Goal: Information Seeking & Learning: Learn about a topic

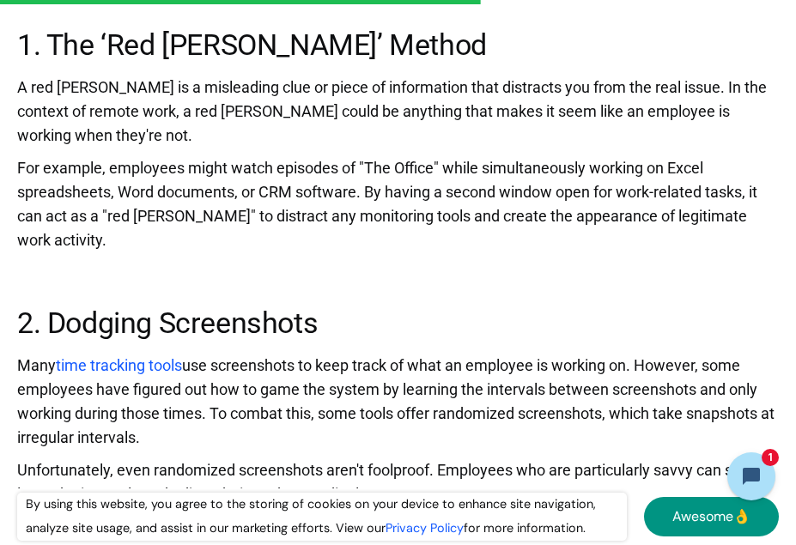
scroll to position [4981, 0]
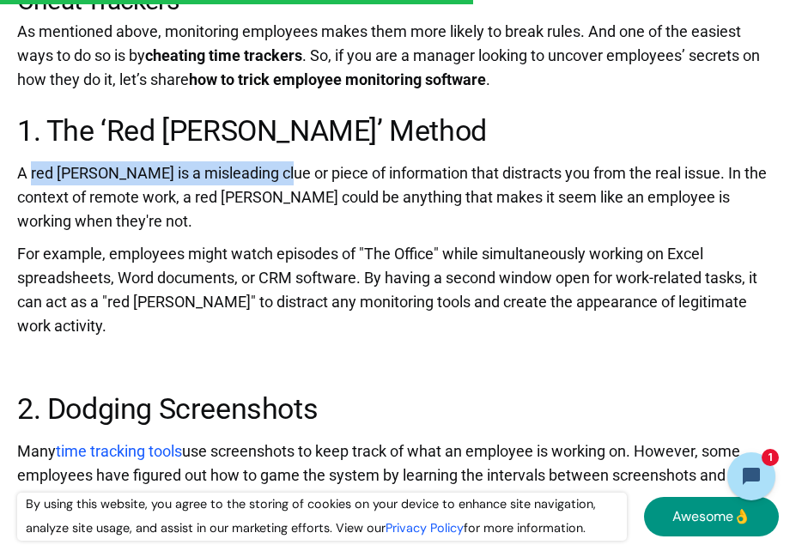
drag, startPoint x: 29, startPoint y: 151, endPoint x: 267, endPoint y: 151, distance: 237.9
click at [267, 161] on p "A red [PERSON_NAME] is a misleading clue or piece of information that distracts…" at bounding box center [398, 201] width 762 height 81
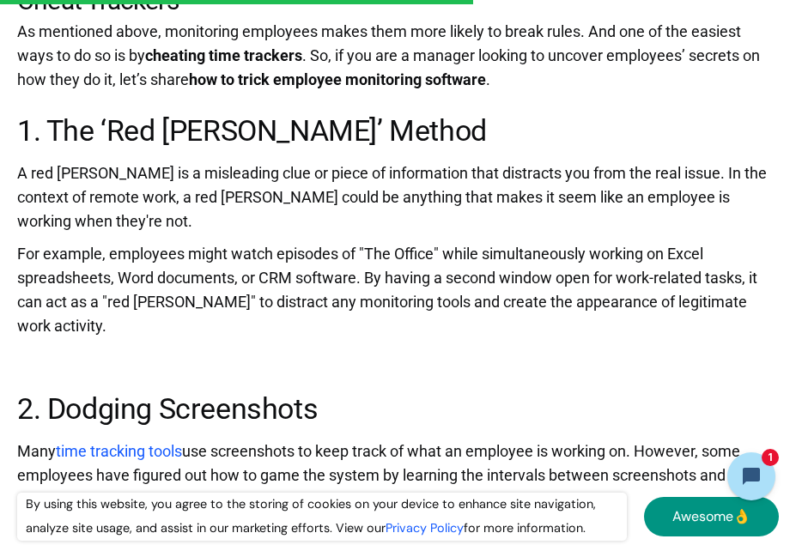
drag, startPoint x: 267, startPoint y: 151, endPoint x: 277, endPoint y: 155, distance: 10.1
click at [277, 161] on p "A red [PERSON_NAME] is a misleading clue or piece of information that distracts…" at bounding box center [398, 201] width 762 height 81
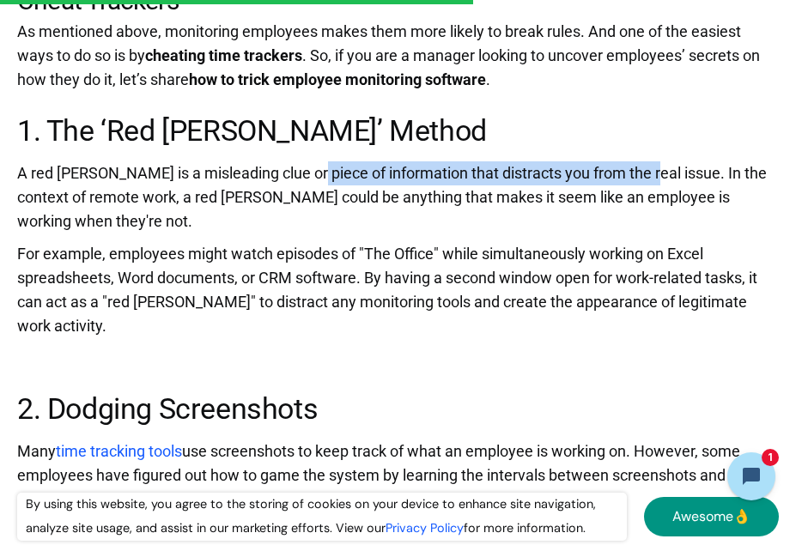
drag, startPoint x: 368, startPoint y: 143, endPoint x: 641, endPoint y: 155, distance: 274.2
click at [641, 161] on p "A red [PERSON_NAME] is a misleading clue or piece of information that distracts…" at bounding box center [398, 201] width 762 height 81
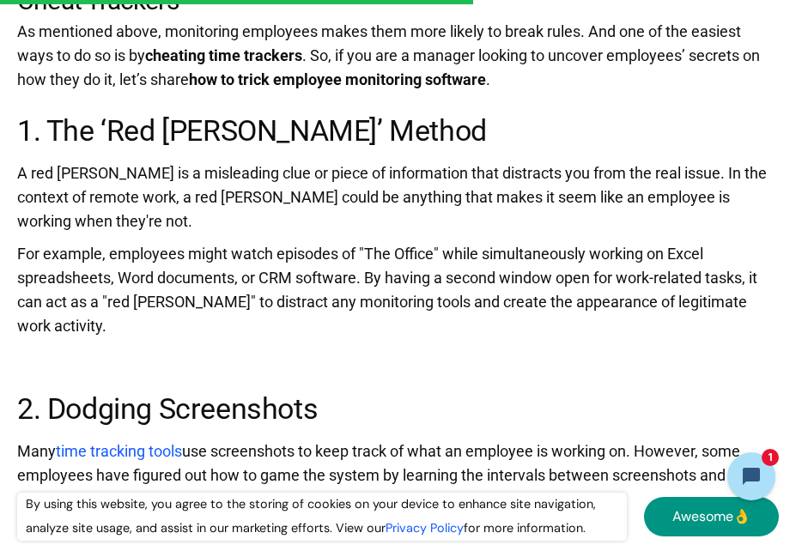
drag, startPoint x: 641, startPoint y: 155, endPoint x: 661, endPoint y: 183, distance: 33.8
click at [661, 183] on p "A red [PERSON_NAME] is a misleading clue or piece of information that distracts…" at bounding box center [398, 201] width 762 height 81
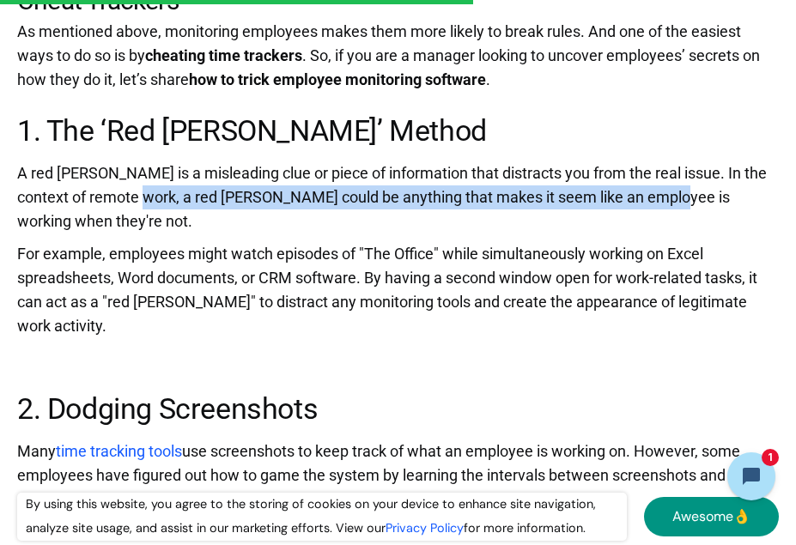
drag, startPoint x: 129, startPoint y: 179, endPoint x: 653, endPoint y: 171, distance: 524.7
click at [653, 171] on p "A red [PERSON_NAME] is a misleading clue or piece of information that distracts…" at bounding box center [398, 201] width 762 height 81
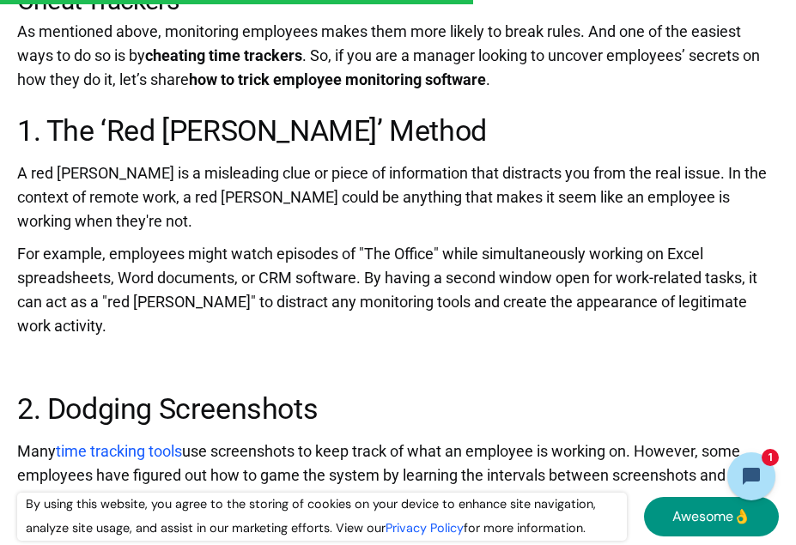
click at [656, 171] on p "A red [PERSON_NAME] is a misleading clue or piece of information that distracts…" at bounding box center [398, 201] width 762 height 81
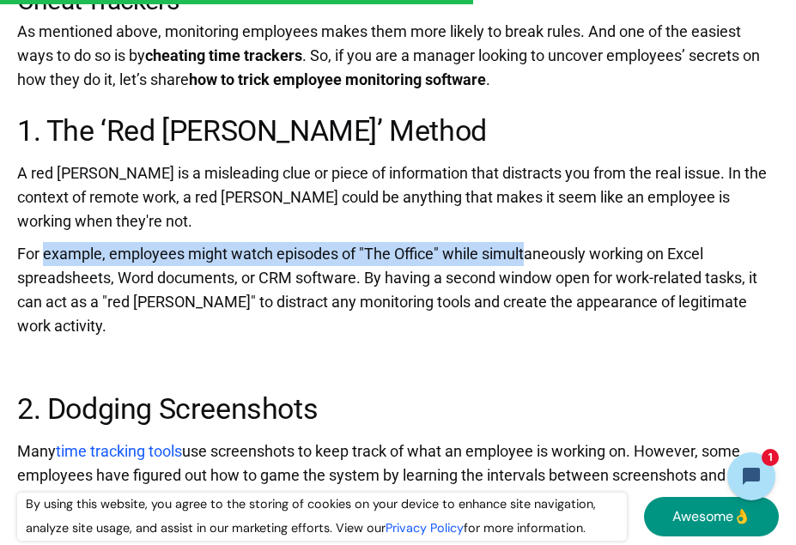
drag, startPoint x: 46, startPoint y: 225, endPoint x: 537, endPoint y: 232, distance: 491.2
click at [537, 242] on p "For example, employees might watch episodes of "The Office" while simultaneousl…" at bounding box center [398, 294] width 762 height 105
click at [538, 242] on p "For example, employees might watch episodes of "The Office" while simultaneousl…" at bounding box center [398, 294] width 762 height 105
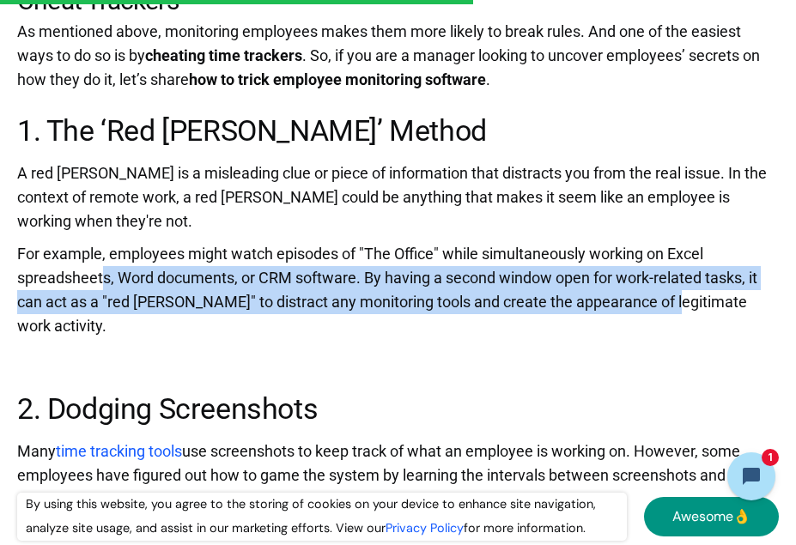
drag, startPoint x: 104, startPoint y: 257, endPoint x: 657, endPoint y: 297, distance: 554.5
click at [657, 297] on p "For example, employees might watch episodes of "The Office" while simultaneousl…" at bounding box center [398, 294] width 762 height 105
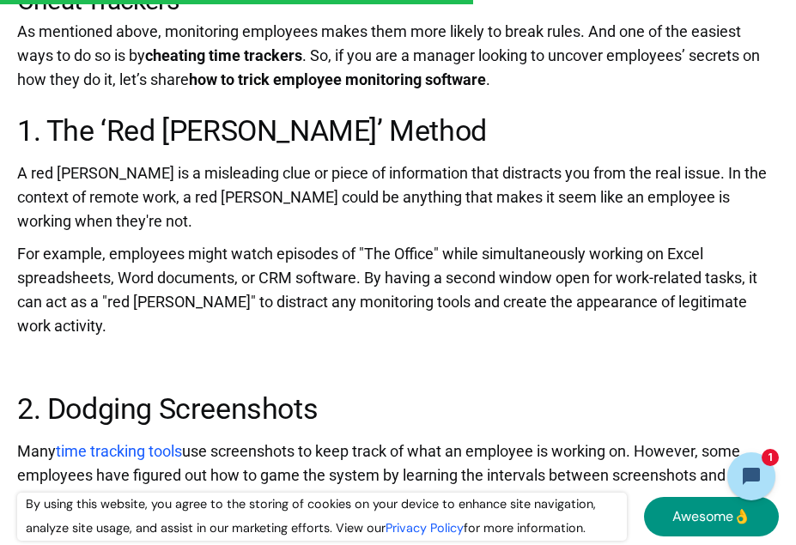
click at [657, 346] on p "‍" at bounding box center [398, 362] width 762 height 33
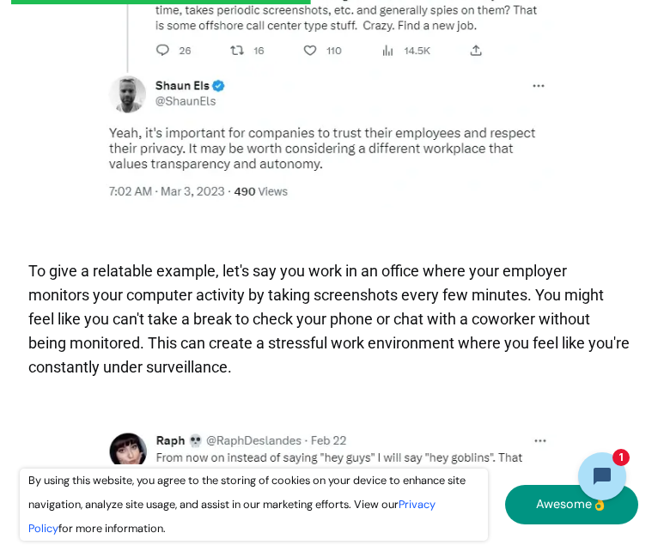
scroll to position [4447, 0]
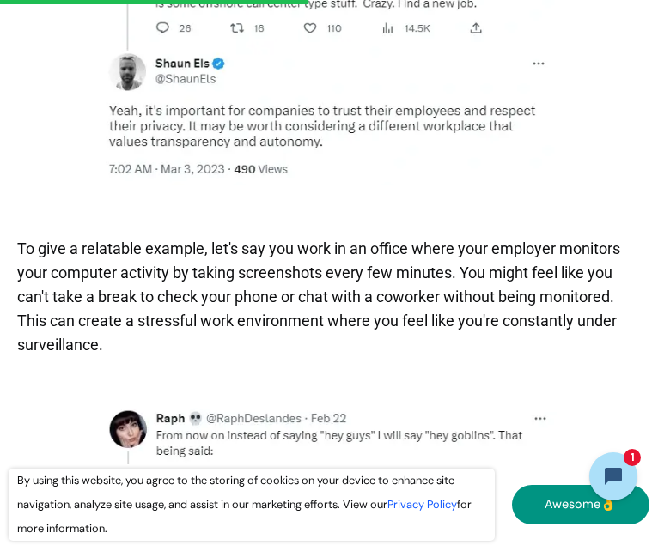
click at [617, 203] on figure at bounding box center [328, 51] width 623 height 301
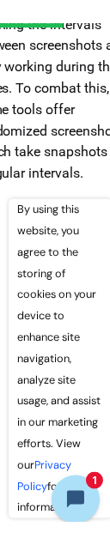
scroll to position [11821, 0]
